Goal: Check status: Check status

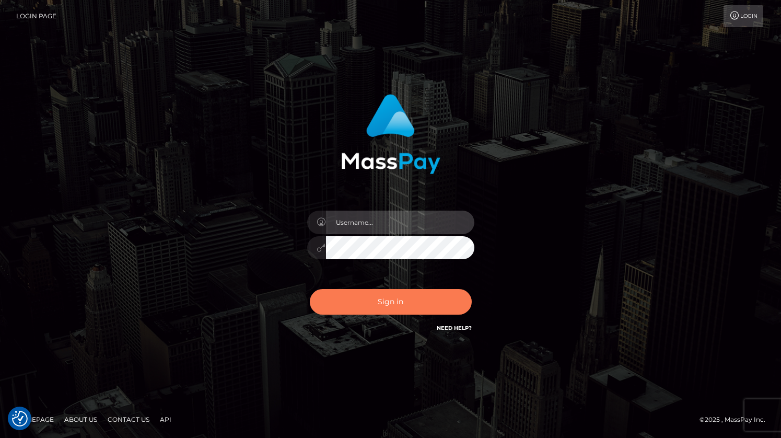
type input "grace.rush"
click at [358, 299] on button "Sign in" at bounding box center [391, 302] width 162 height 26
click at [360, 303] on button "Sign in" at bounding box center [391, 302] width 162 height 26
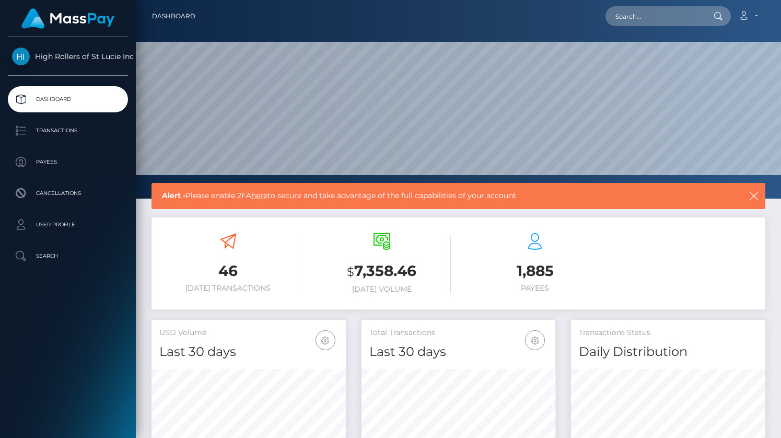
scroll to position [185, 194]
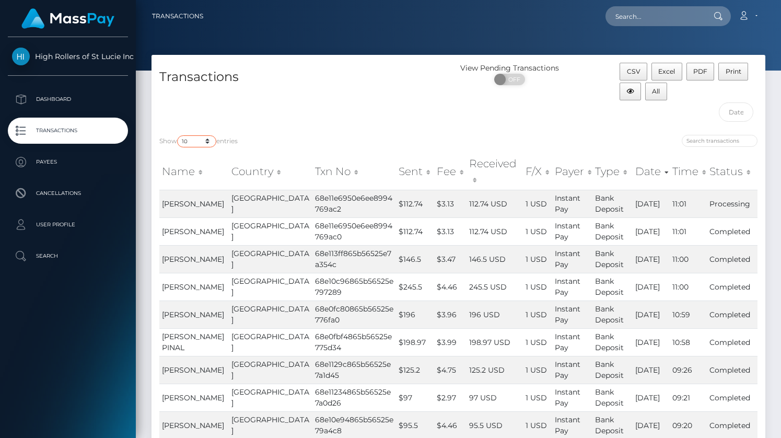
click at [191, 140] on select "10 25 50 100 250 500 1,000 3,500" at bounding box center [196, 141] width 39 height 12
select select "3500"
click at [178, 135] on select "10 25 50 100 250 500 1,000 3,500" at bounding box center [196, 141] width 39 height 12
click at [278, 75] on h4 "Transactions" at bounding box center [305, 77] width 292 height 18
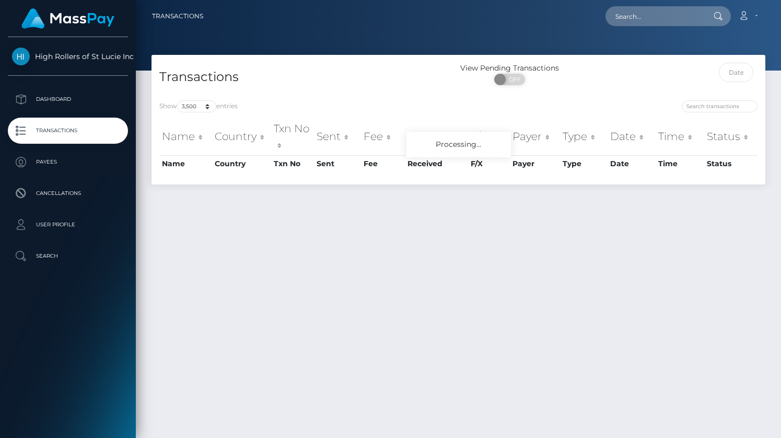
select select "3500"
